Goal: Information Seeking & Learning: Learn about a topic

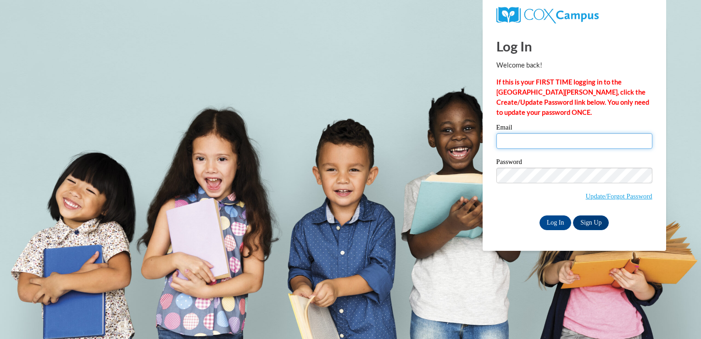
click at [540, 144] on input "Email" at bounding box center [575, 141] width 156 height 16
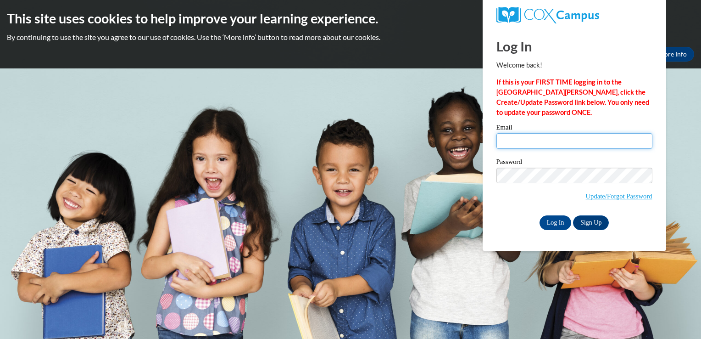
type input "freefall99x@msn.com"
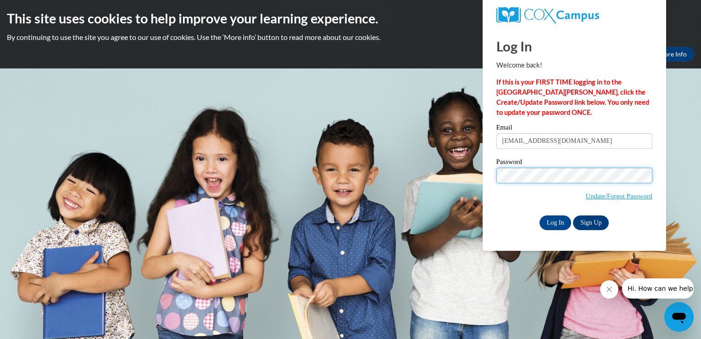
click at [540, 215] on input "Log In" at bounding box center [556, 222] width 32 height 15
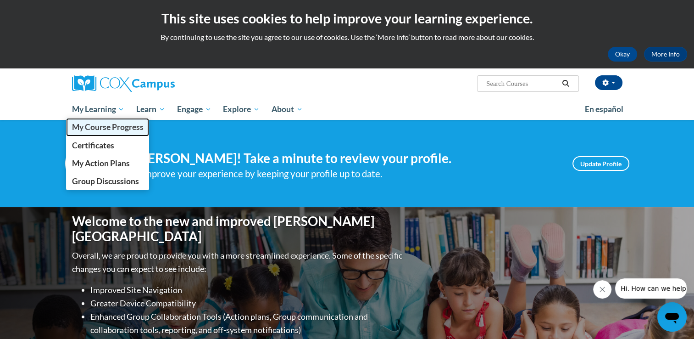
click at [106, 126] on span "My Course Progress" at bounding box center [108, 127] width 72 height 10
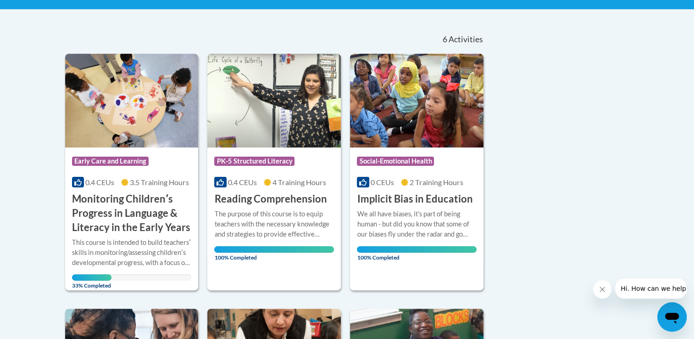
scroll to position [165, 0]
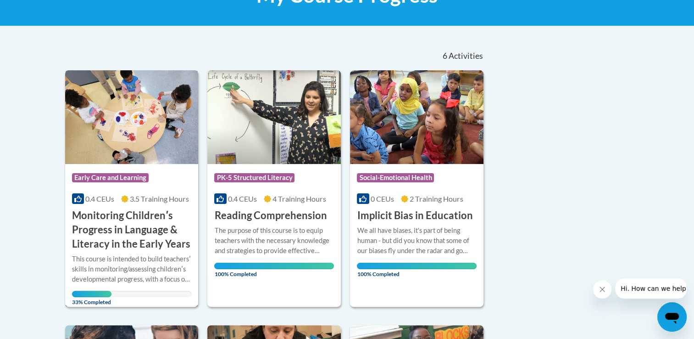
click at [133, 135] on img at bounding box center [132, 117] width 134 height 94
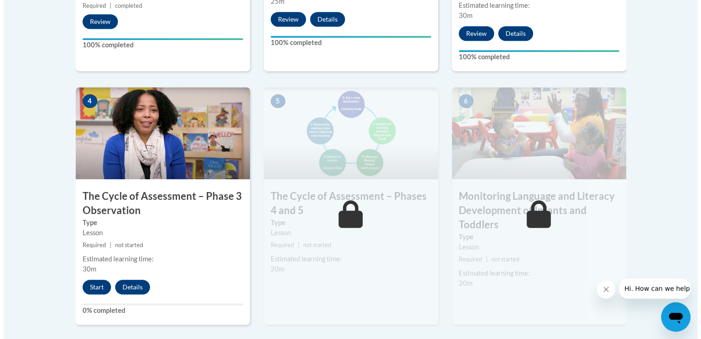
scroll to position [477, 0]
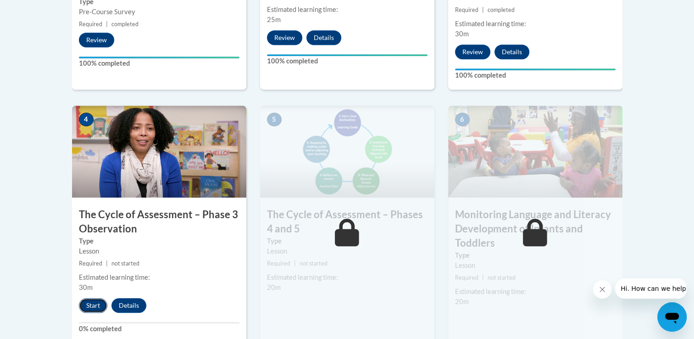
click at [95, 304] on button "Start" at bounding box center [93, 305] width 28 height 15
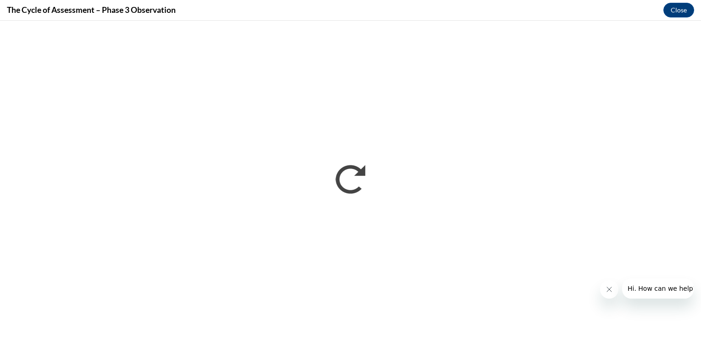
scroll to position [0, 0]
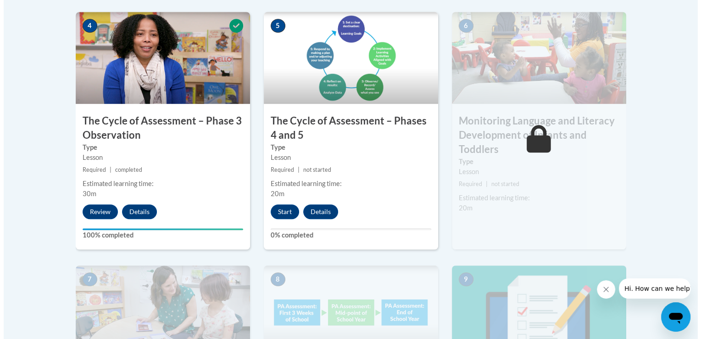
scroll to position [586, 0]
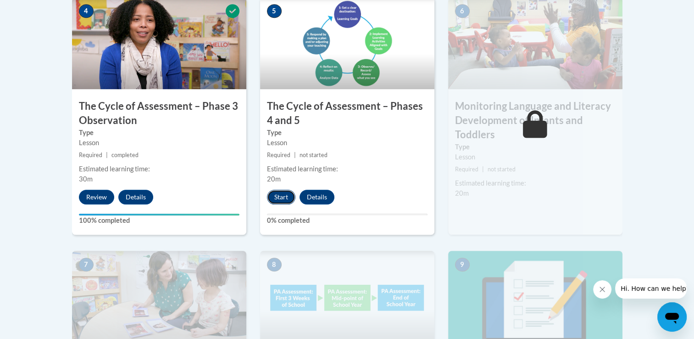
click at [277, 195] on button "Start" at bounding box center [281, 197] width 28 height 15
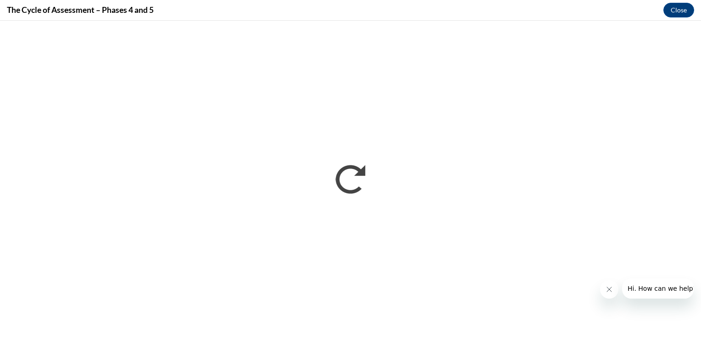
scroll to position [0, 0]
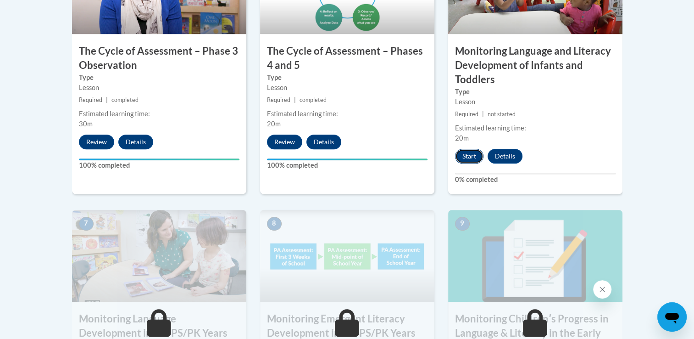
click at [473, 150] on button "Start" at bounding box center [469, 156] width 28 height 15
